Goal: Purchase product/service

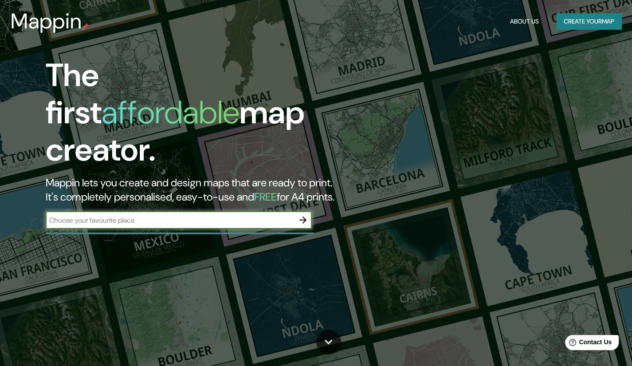
type input "n"
type input "viña del mar"
click at [295, 193] on div "The first affordable map creator. Mappin lets you create and design maps that a…" at bounding box center [203, 147] width 379 height 181
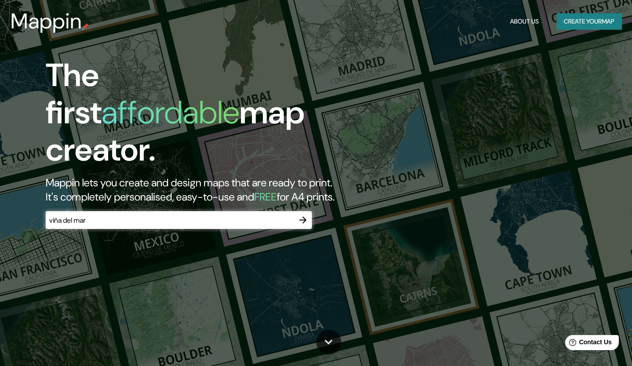
click at [211, 215] on input "viña del mar" at bounding box center [170, 220] width 248 height 10
click at [301, 215] on icon "button" at bounding box center [302, 220] width 11 height 11
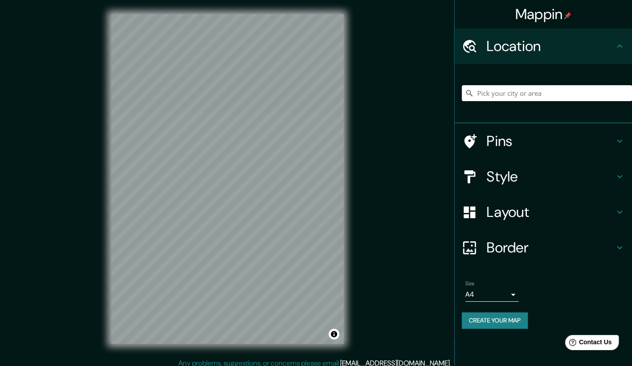
click at [528, 96] on input "Pick your city or area" at bounding box center [546, 93] width 170 height 16
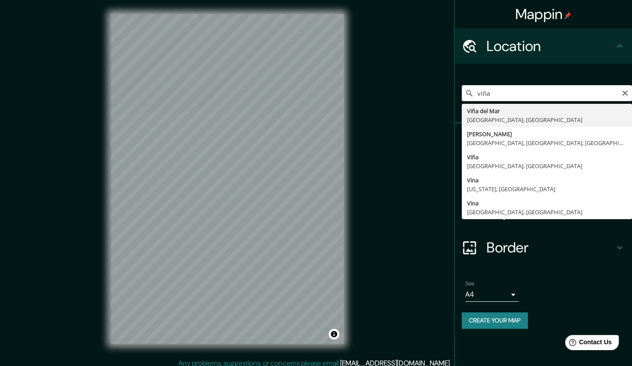
type input "[GEOGRAPHIC_DATA], [GEOGRAPHIC_DATA], [GEOGRAPHIC_DATA]"
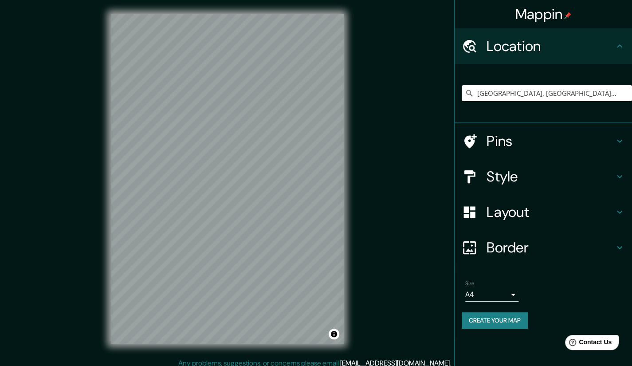
click at [510, 142] on h4 "Pins" at bounding box center [550, 141] width 128 height 18
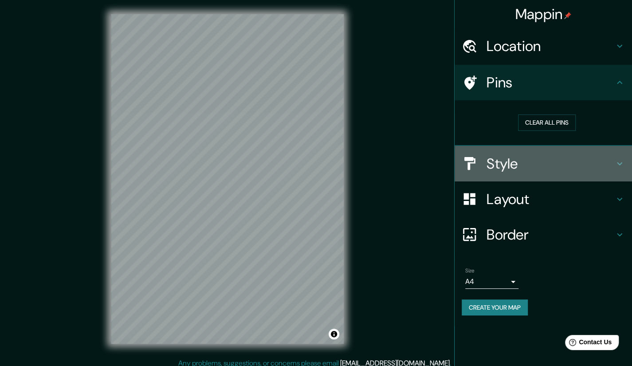
click at [583, 162] on h4 "Style" at bounding box center [550, 164] width 128 height 18
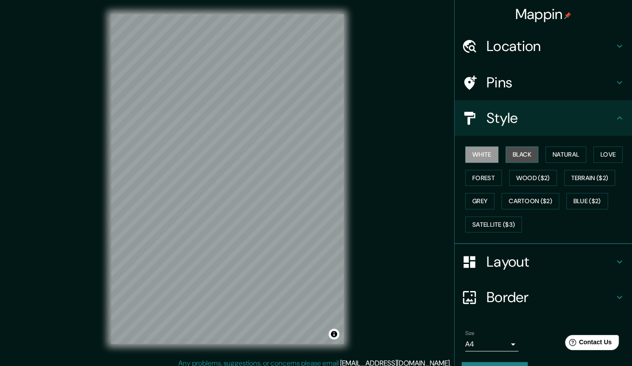
click at [519, 156] on button "Black" at bounding box center [521, 154] width 33 height 16
click at [551, 158] on button "Natural" at bounding box center [565, 154] width 41 height 16
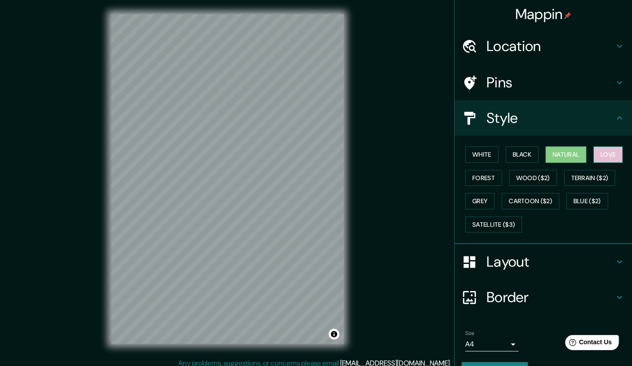
click at [599, 156] on button "Love" at bounding box center [607, 154] width 29 height 16
click at [474, 174] on button "Forest" at bounding box center [483, 178] width 37 height 16
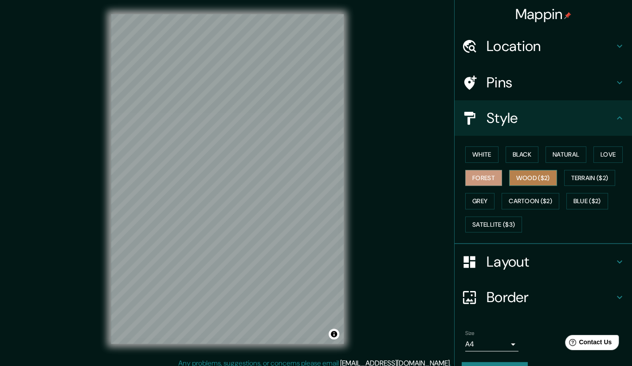
click at [513, 177] on button "Wood ($2)" at bounding box center [533, 178] width 48 height 16
click at [472, 199] on button "Grey" at bounding box center [479, 201] width 29 height 16
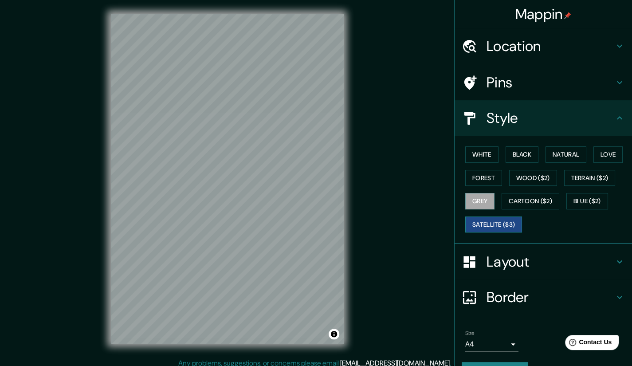
click at [476, 225] on button "Satellite ($3)" at bounding box center [493, 224] width 57 height 16
click at [467, 155] on button "White" at bounding box center [481, 154] width 33 height 16
click at [521, 259] on h4 "Layout" at bounding box center [550, 262] width 128 height 18
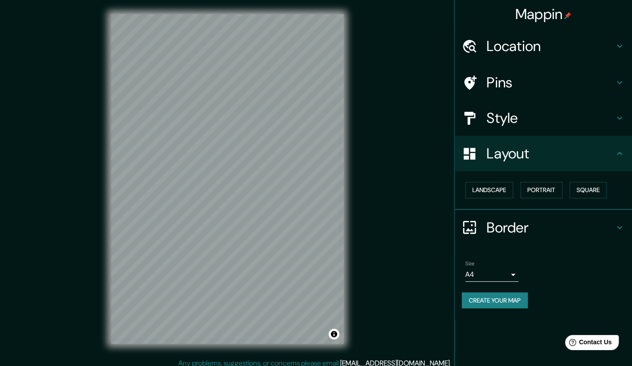
click at [526, 216] on div "Border" at bounding box center [542, 227] width 177 height 35
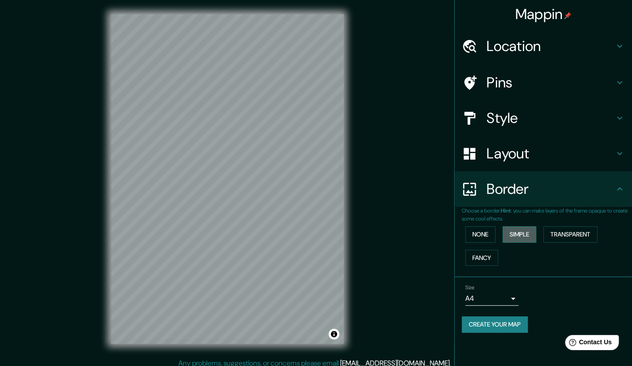
click at [520, 233] on button "Simple" at bounding box center [519, 234] width 34 height 16
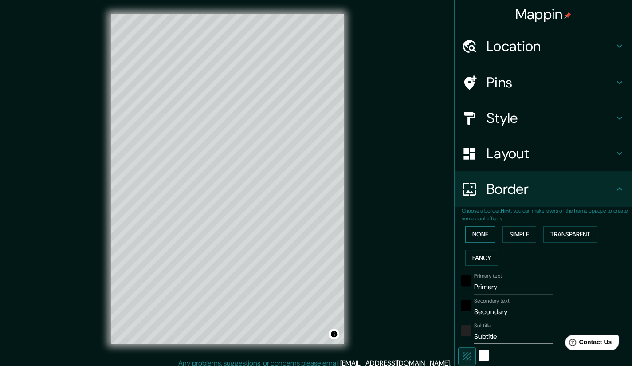
click at [484, 231] on button "None" at bounding box center [480, 234] width 30 height 16
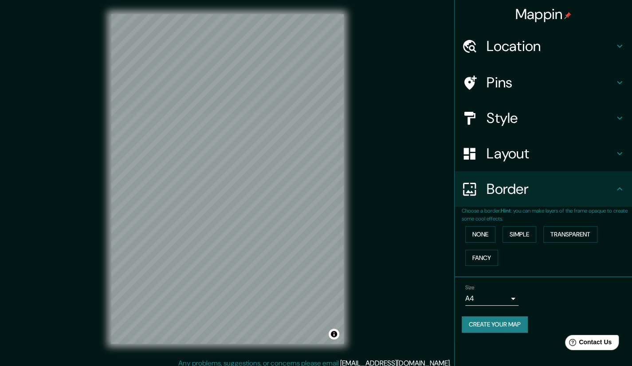
click at [506, 297] on body "Mappin Location [GEOGRAPHIC_DATA], [GEOGRAPHIC_DATA], [GEOGRAPHIC_DATA] Pins St…" at bounding box center [316, 183] width 632 height 366
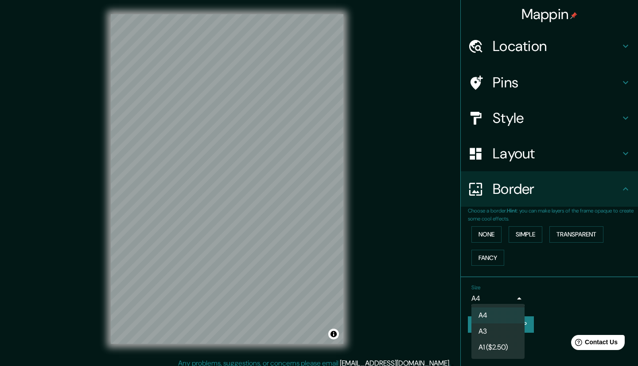
click at [502, 318] on li "A4" at bounding box center [498, 315] width 53 height 16
